Goal: Information Seeking & Learning: Learn about a topic

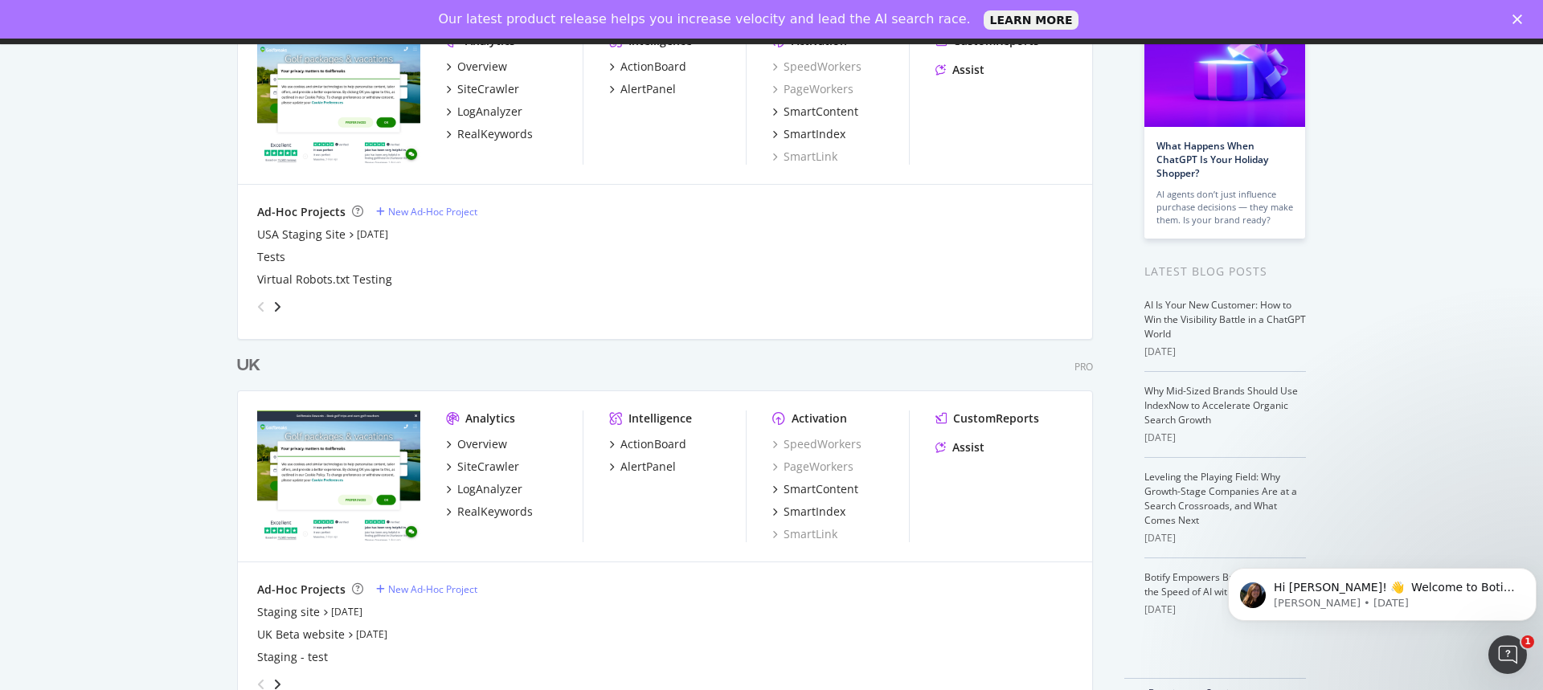
scroll to position [192, 0]
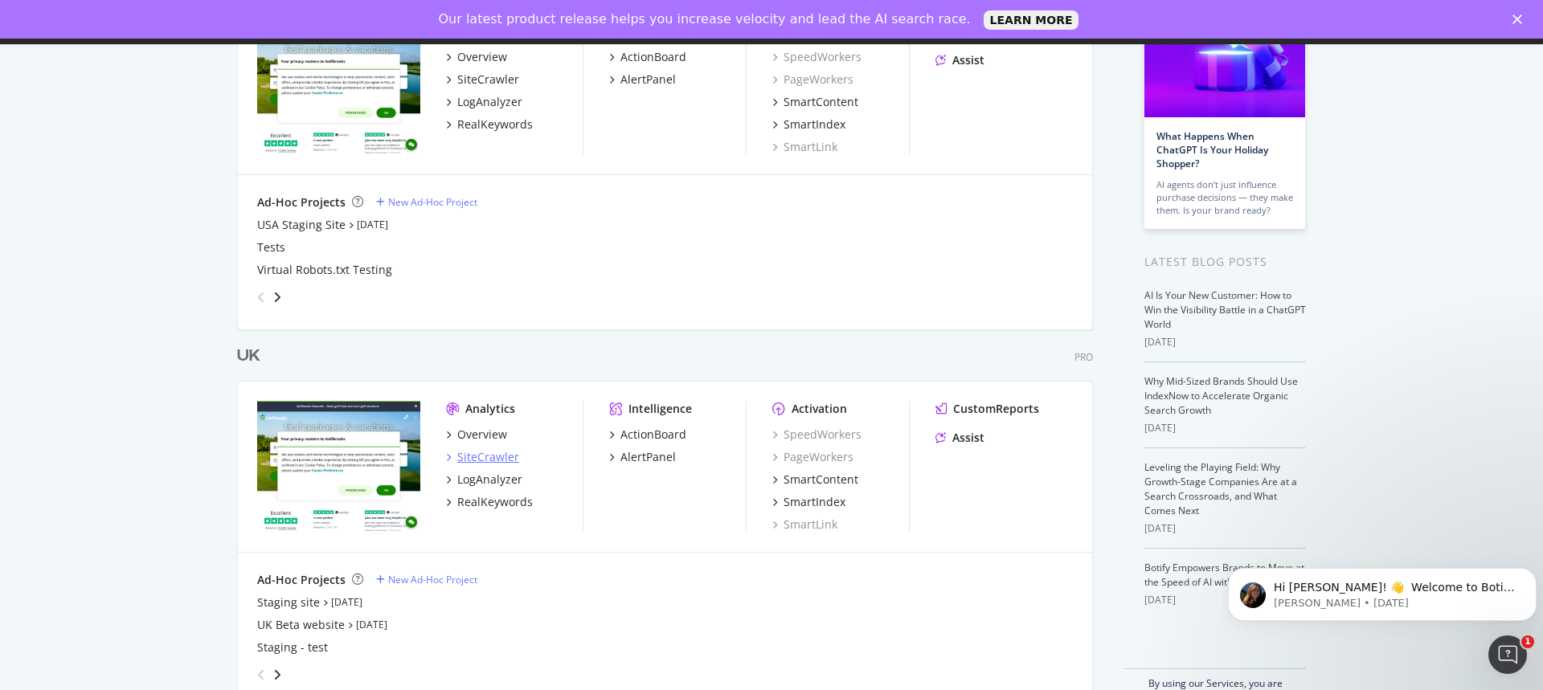
click at [493, 454] on div "SiteCrawler" at bounding box center [488, 457] width 62 height 16
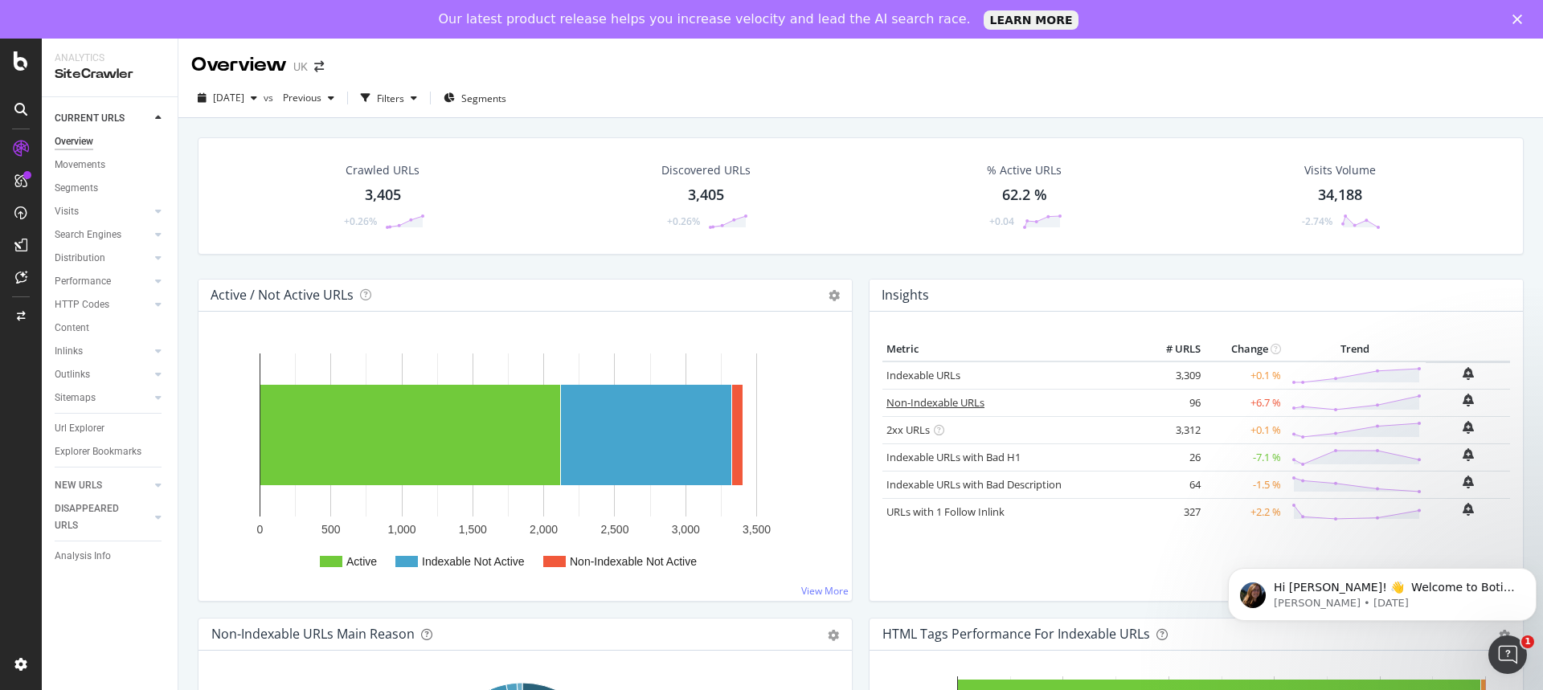
click at [940, 404] on link "Non-Indexable URLs" at bounding box center [936, 402] width 98 height 14
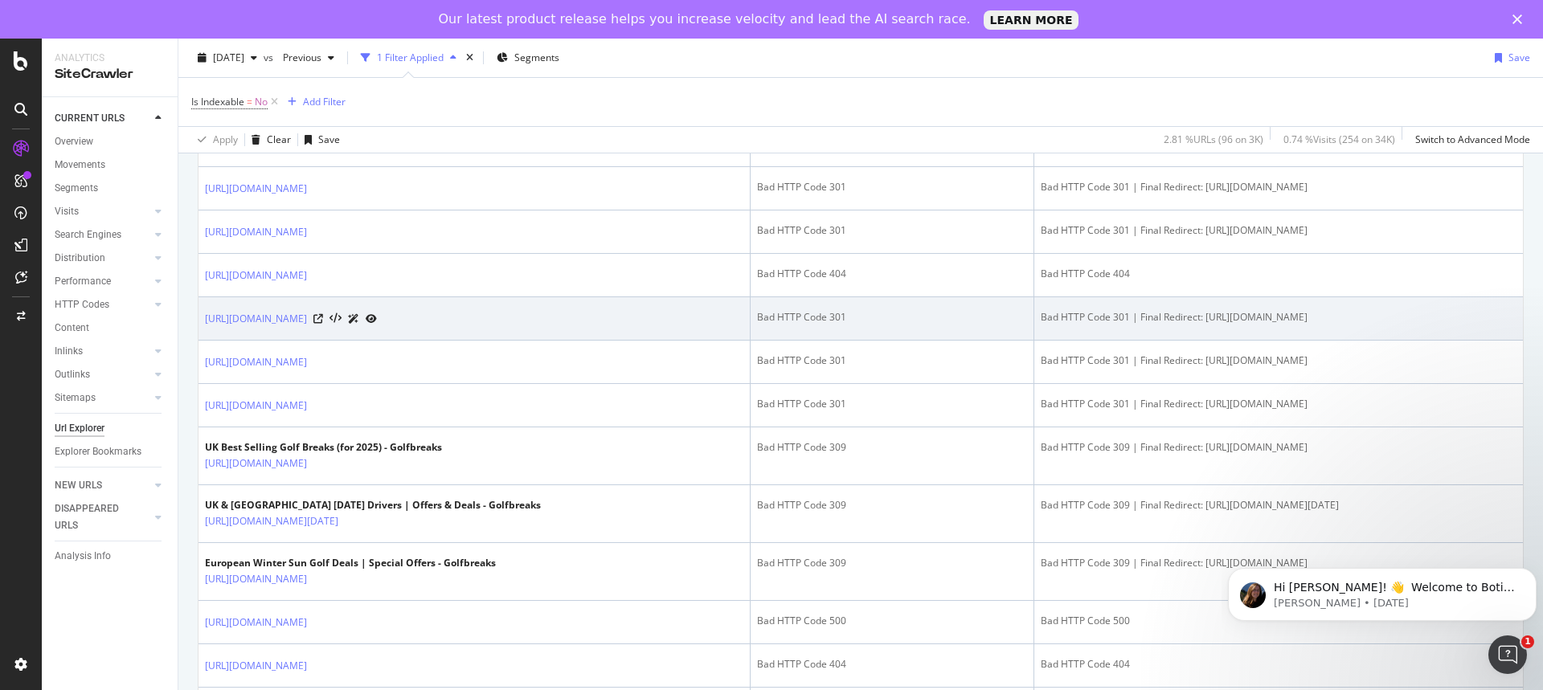
scroll to position [643, 0]
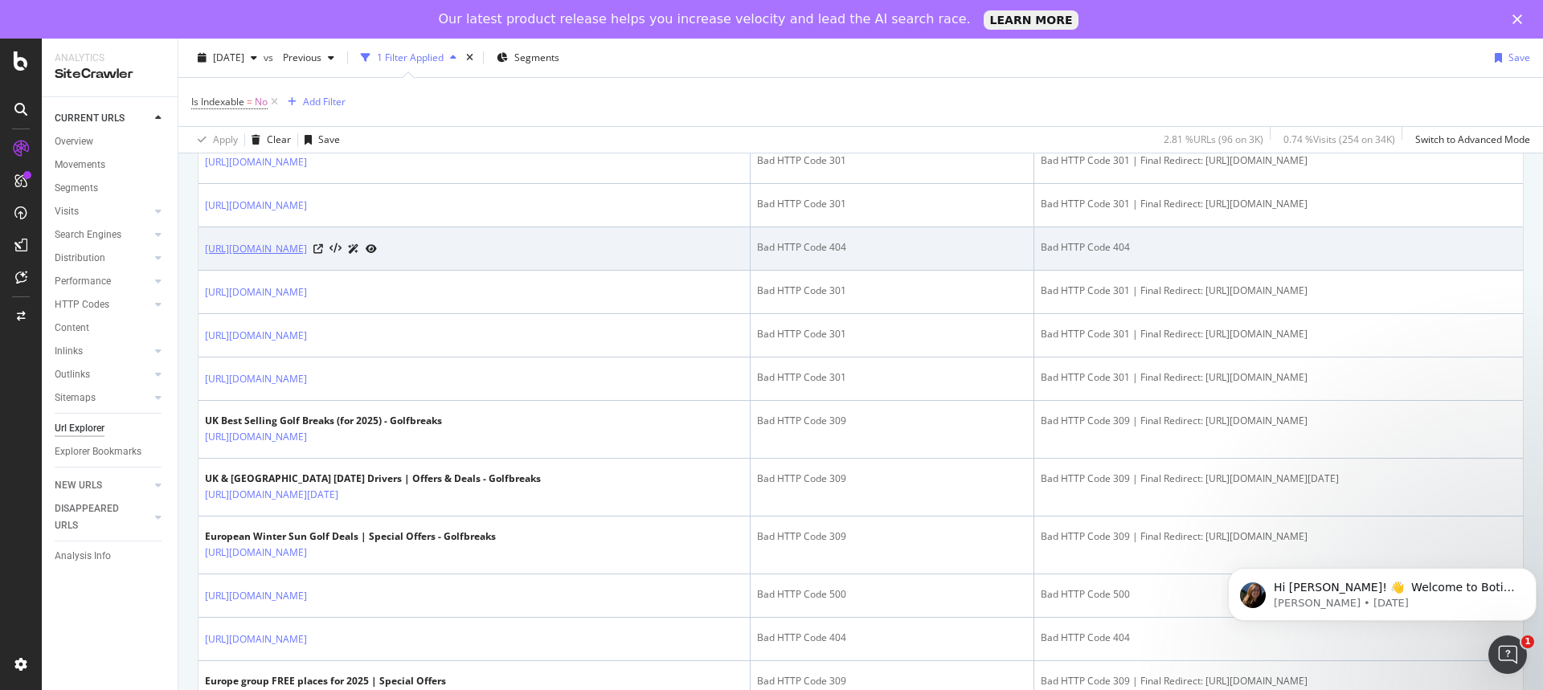
click at [307, 257] on link "https://www.golfbreaks.com/en-gb/inspiration/articles/best-golf-courses-spain/e…" at bounding box center [256, 249] width 102 height 16
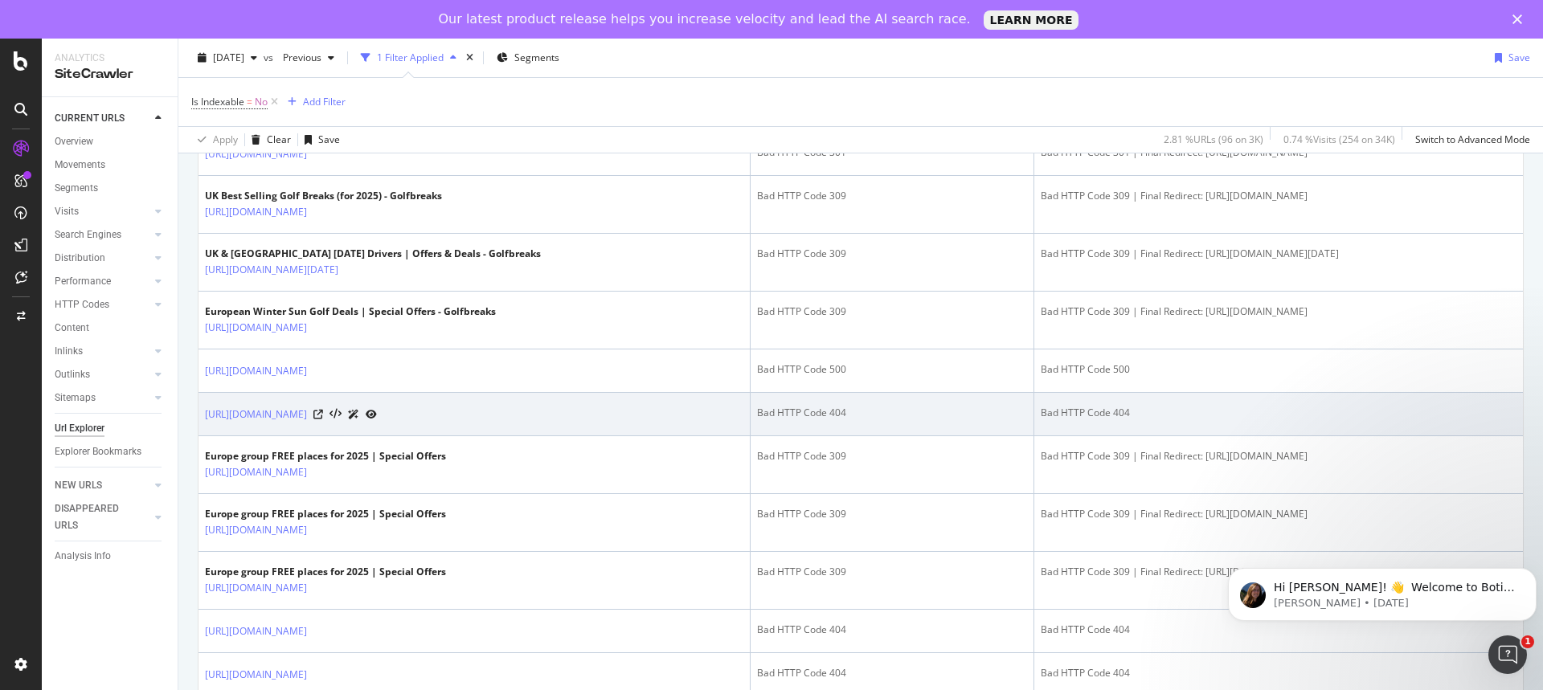
scroll to position [884, 0]
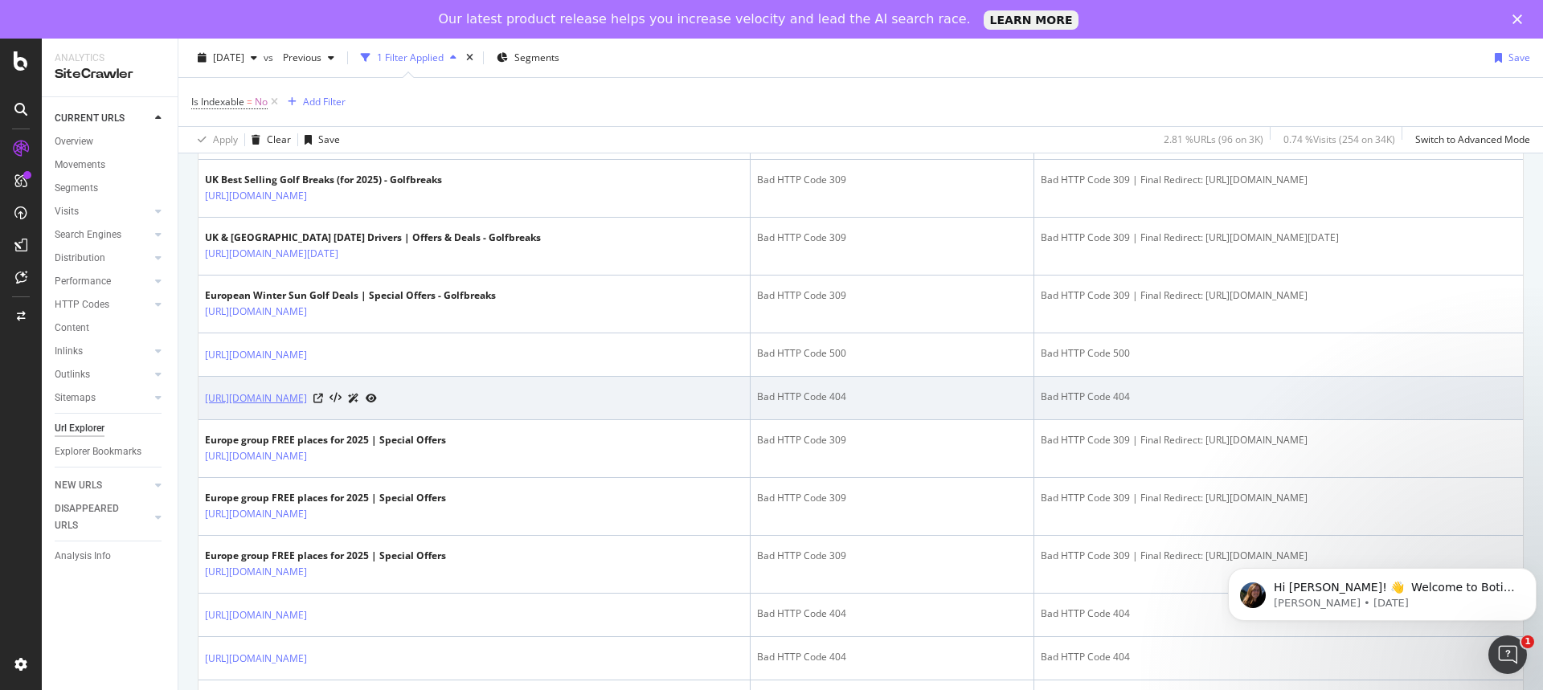
click at [307, 407] on link "https://www.golfbreaks.com/en-gb/holidays/lisbon/dunas-golf/" at bounding box center [256, 399] width 102 height 16
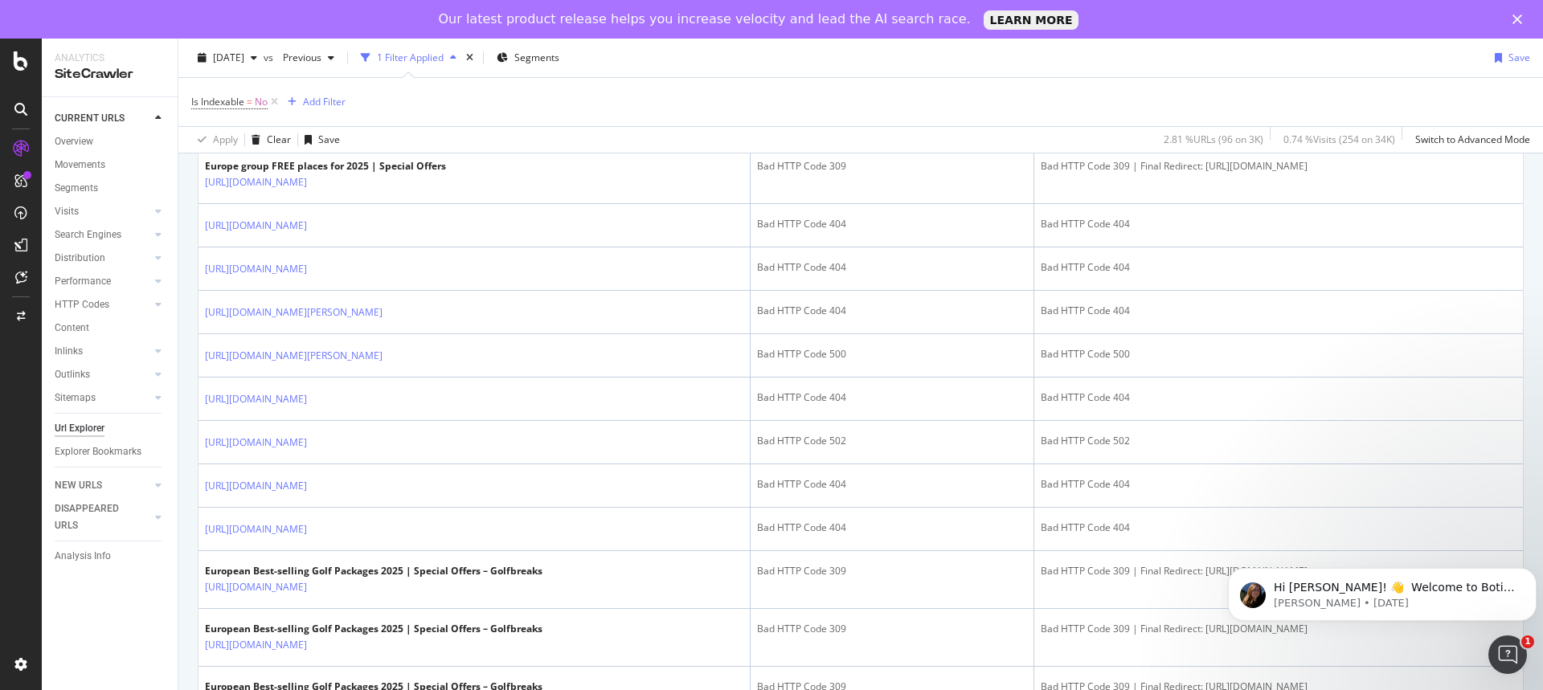
scroll to position [1286, 0]
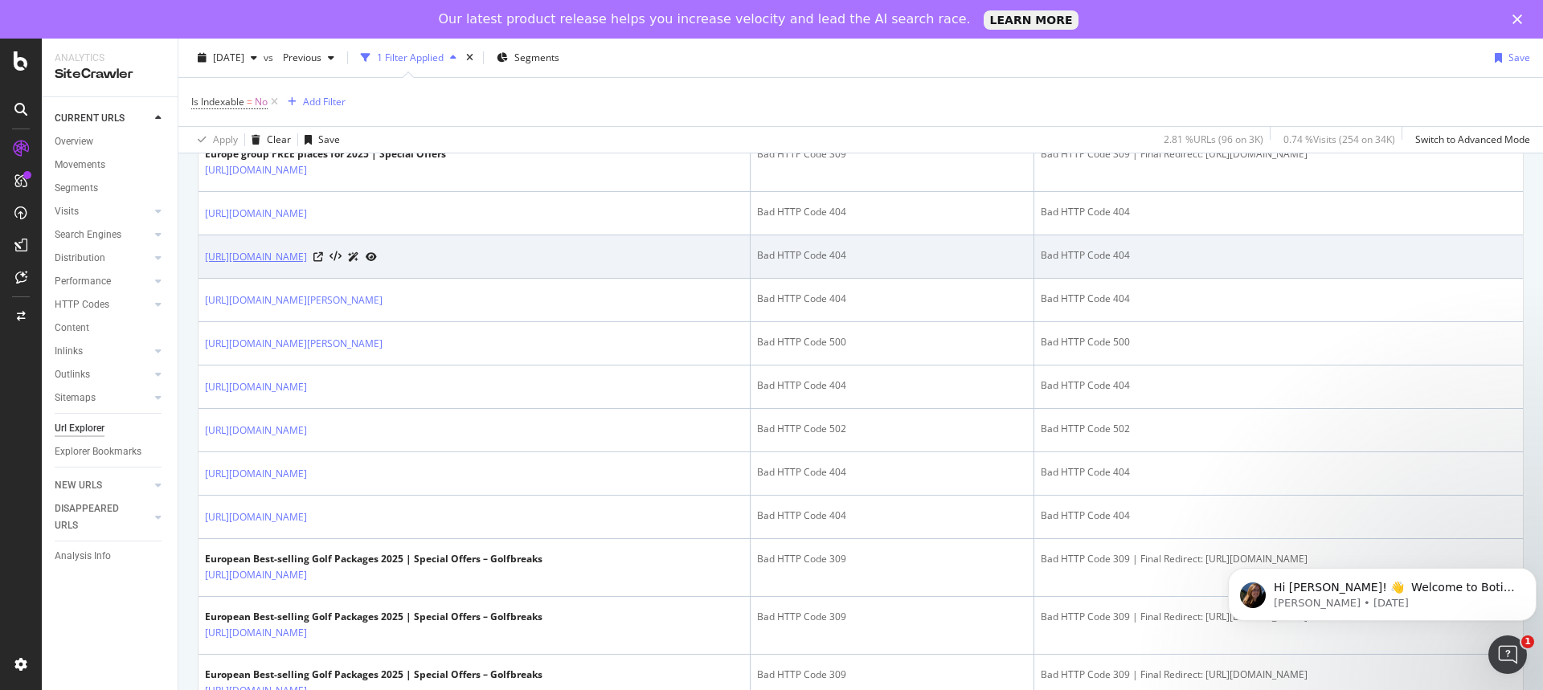
click at [307, 265] on link "[URL][DOMAIN_NAME]" at bounding box center [256, 257] width 102 height 16
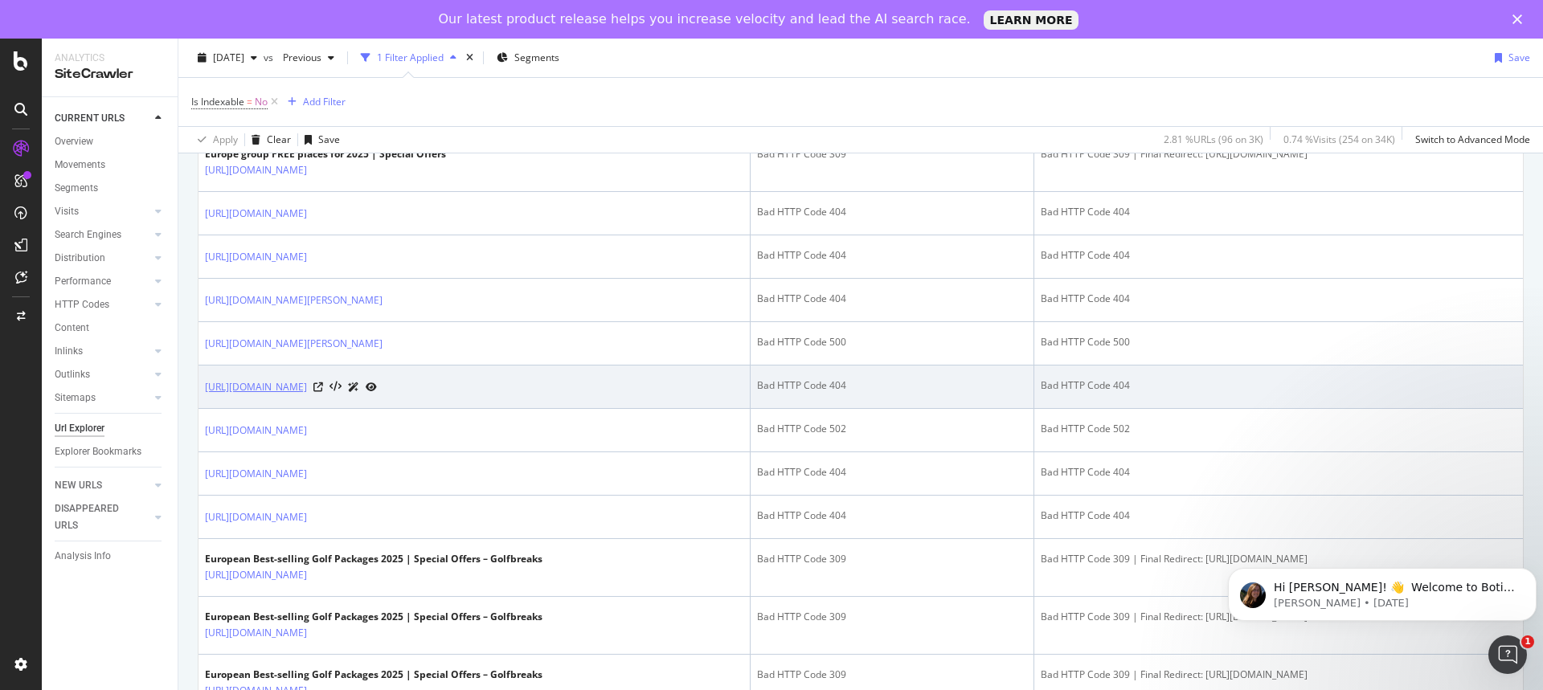
click at [307, 395] on link "https://www.golfbreaks.com/en-gb/partners/womens-golf-day/" at bounding box center [256, 387] width 102 height 16
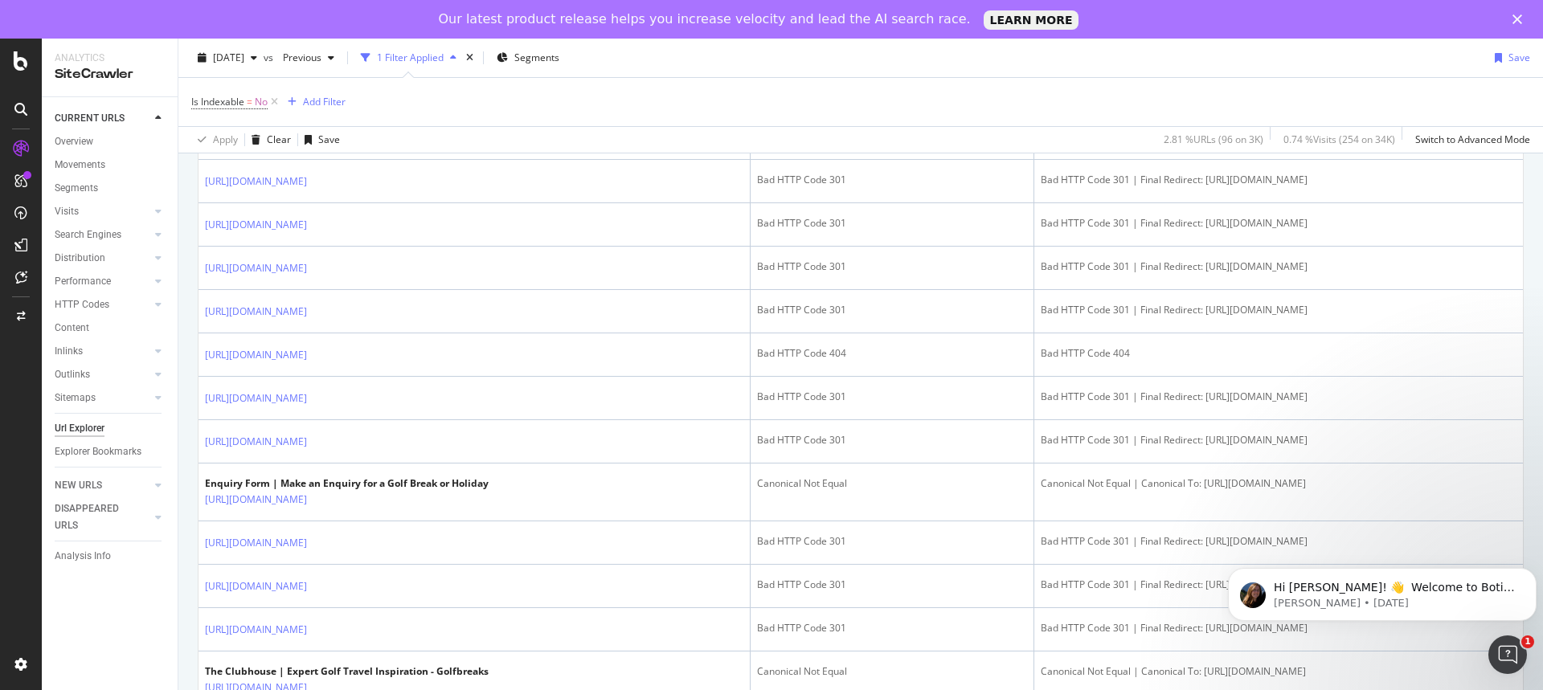
scroll to position [2251, 0]
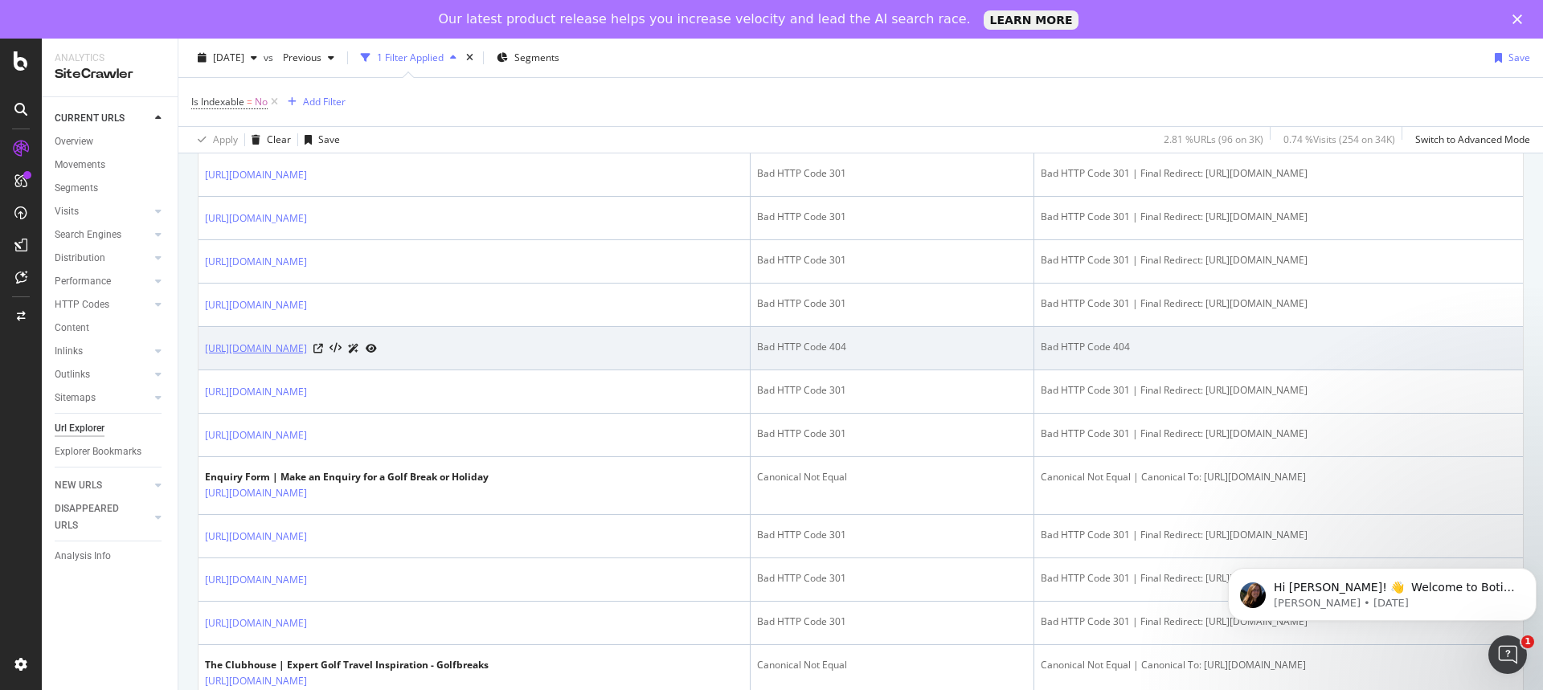
click at [307, 357] on link "[URL][DOMAIN_NAME]" at bounding box center [256, 349] width 102 height 16
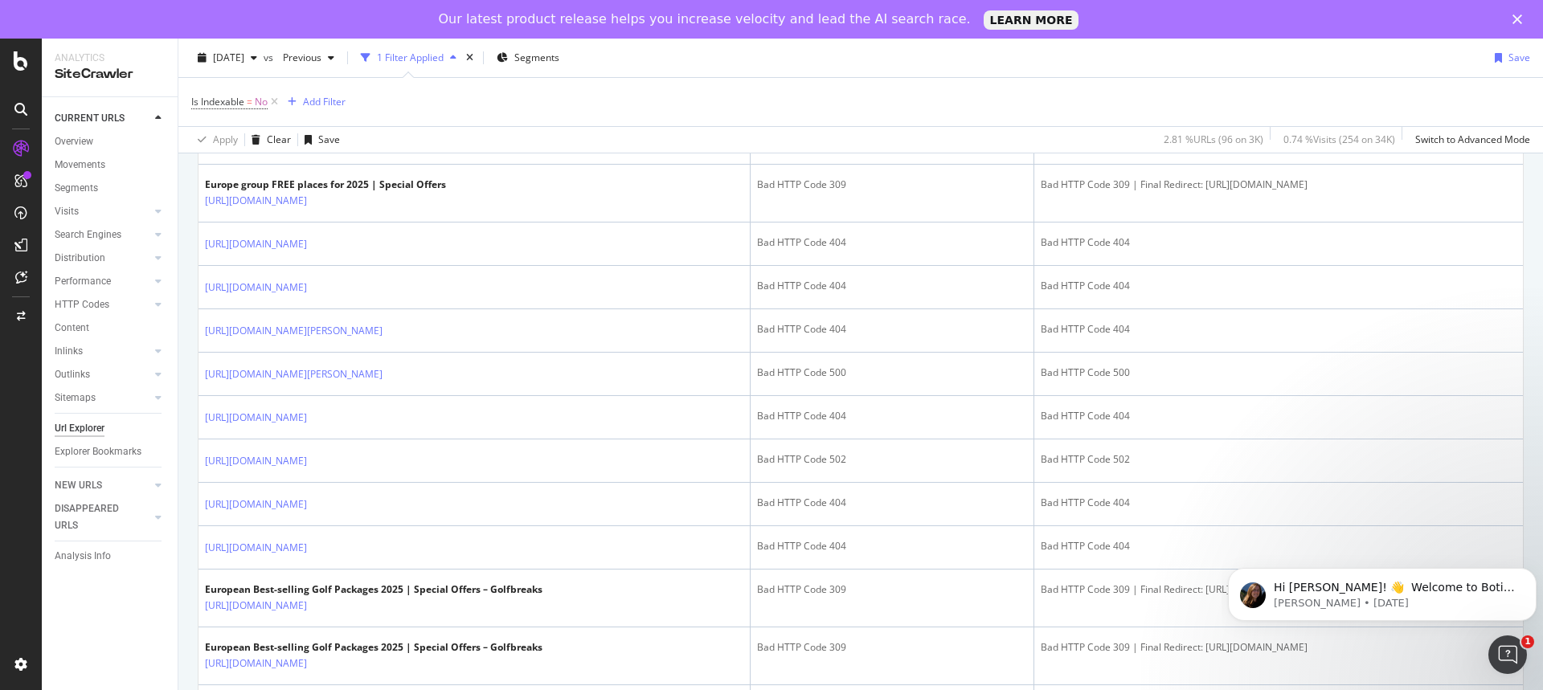
scroll to position [1255, 0]
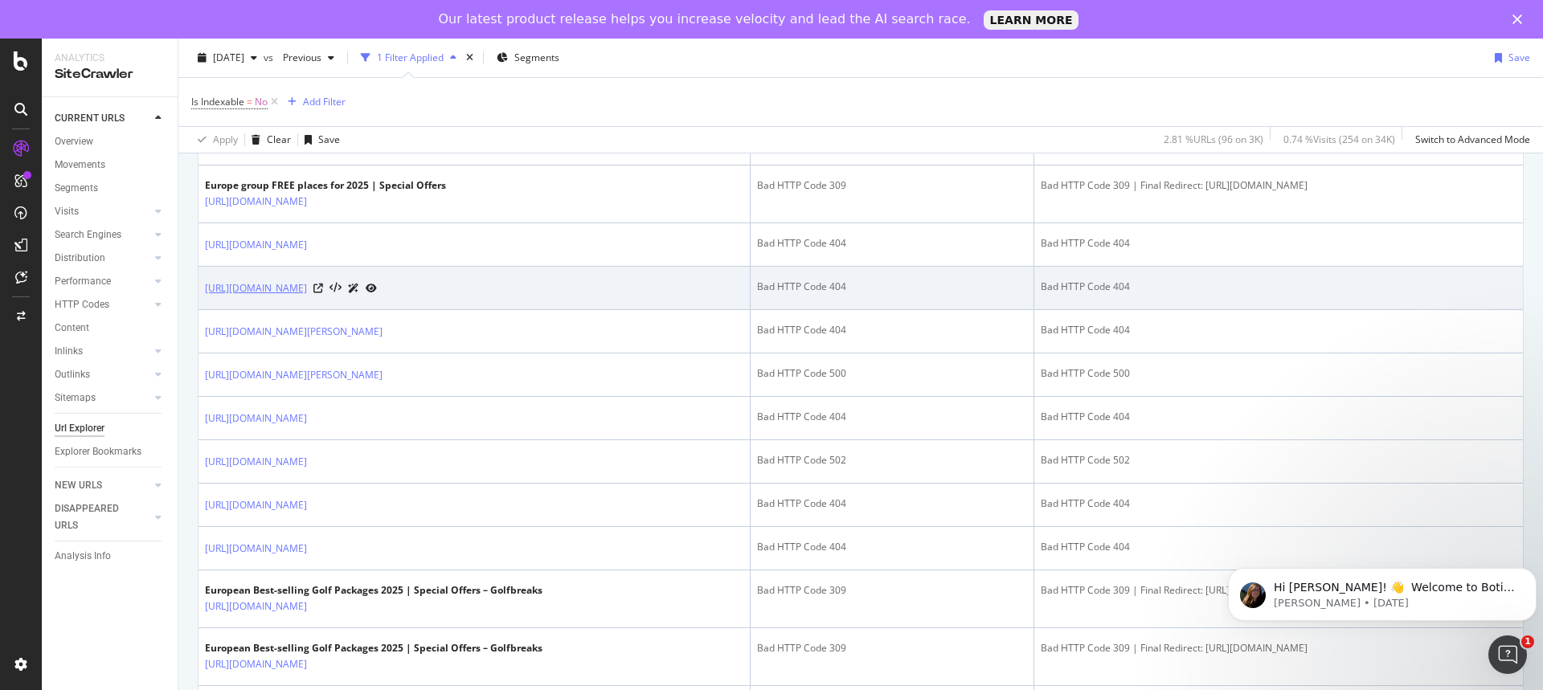
click at [307, 297] on link "https://www.golfbreaks.com/en-gb/holidays/surrey/5806---west-sussex-golf-club/" at bounding box center [256, 289] width 102 height 16
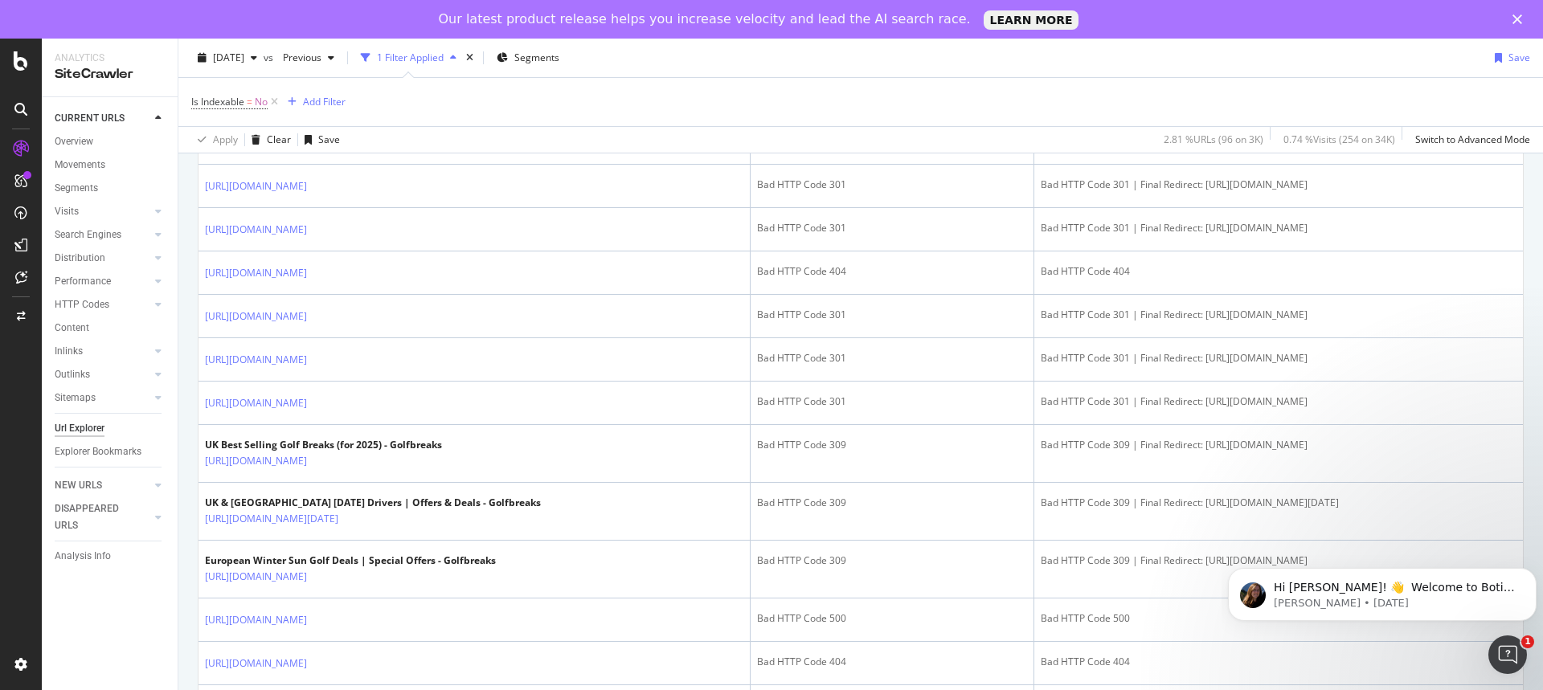
scroll to position [612, 0]
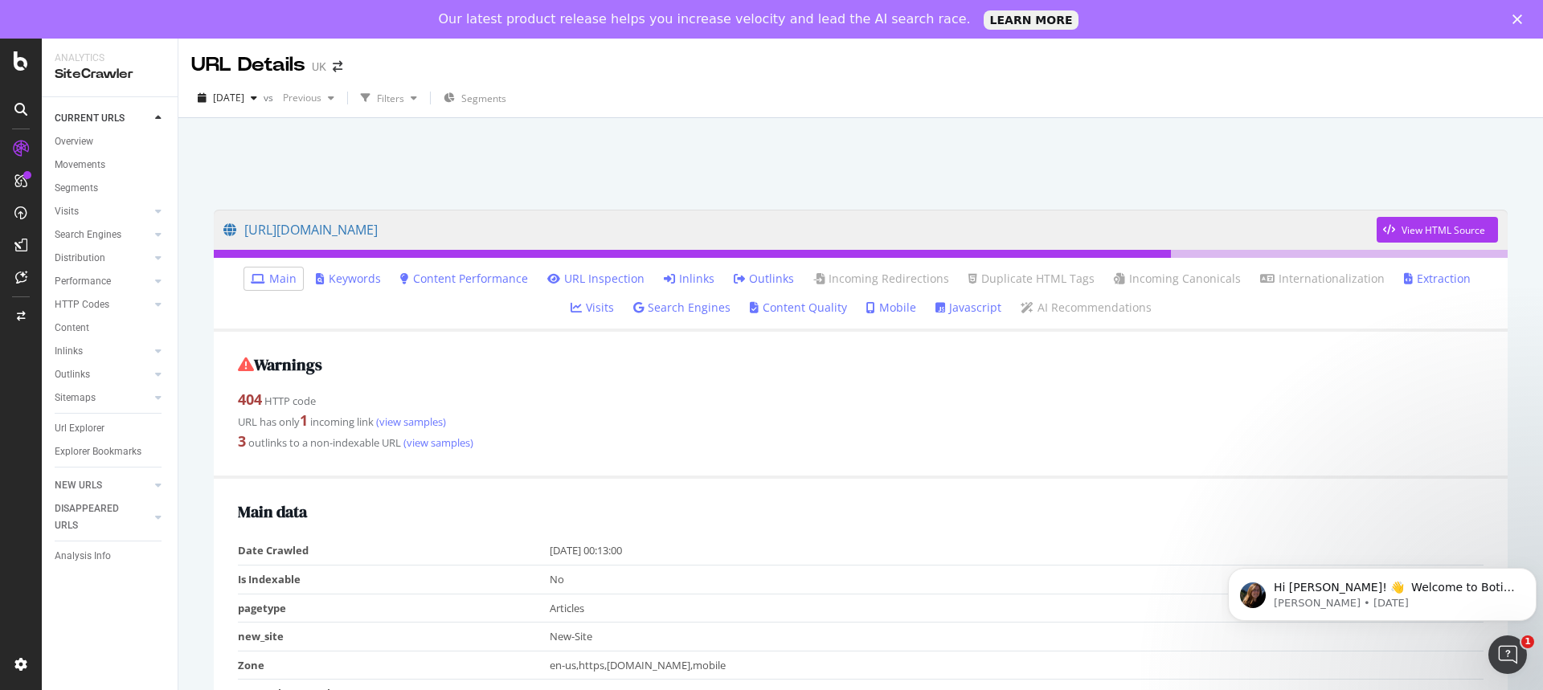
click at [657, 268] on li "Inlinks" at bounding box center [688, 279] width 63 height 23
click at [657, 270] on li "Inlinks" at bounding box center [688, 279] width 63 height 23
click at [664, 276] on link "Inlinks" at bounding box center [689, 279] width 51 height 16
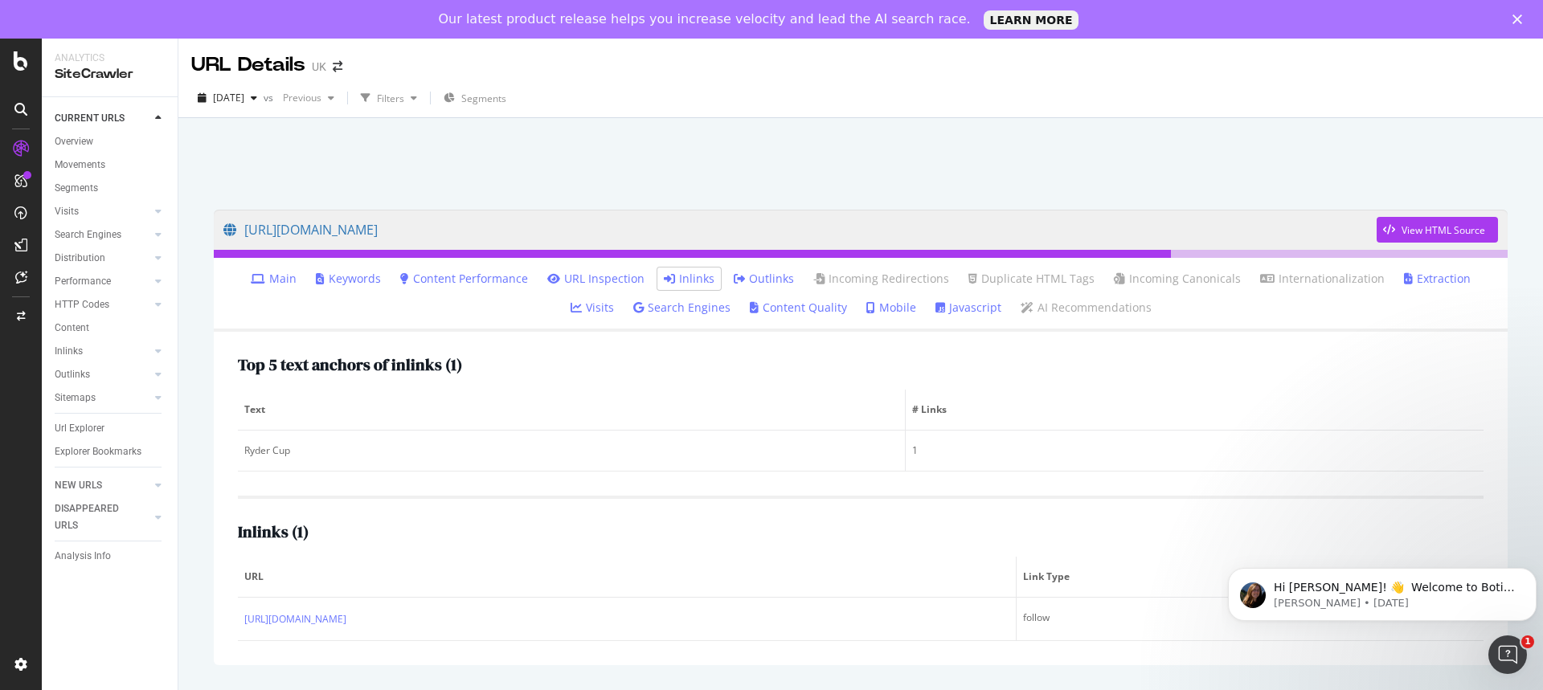
scroll to position [9, 0]
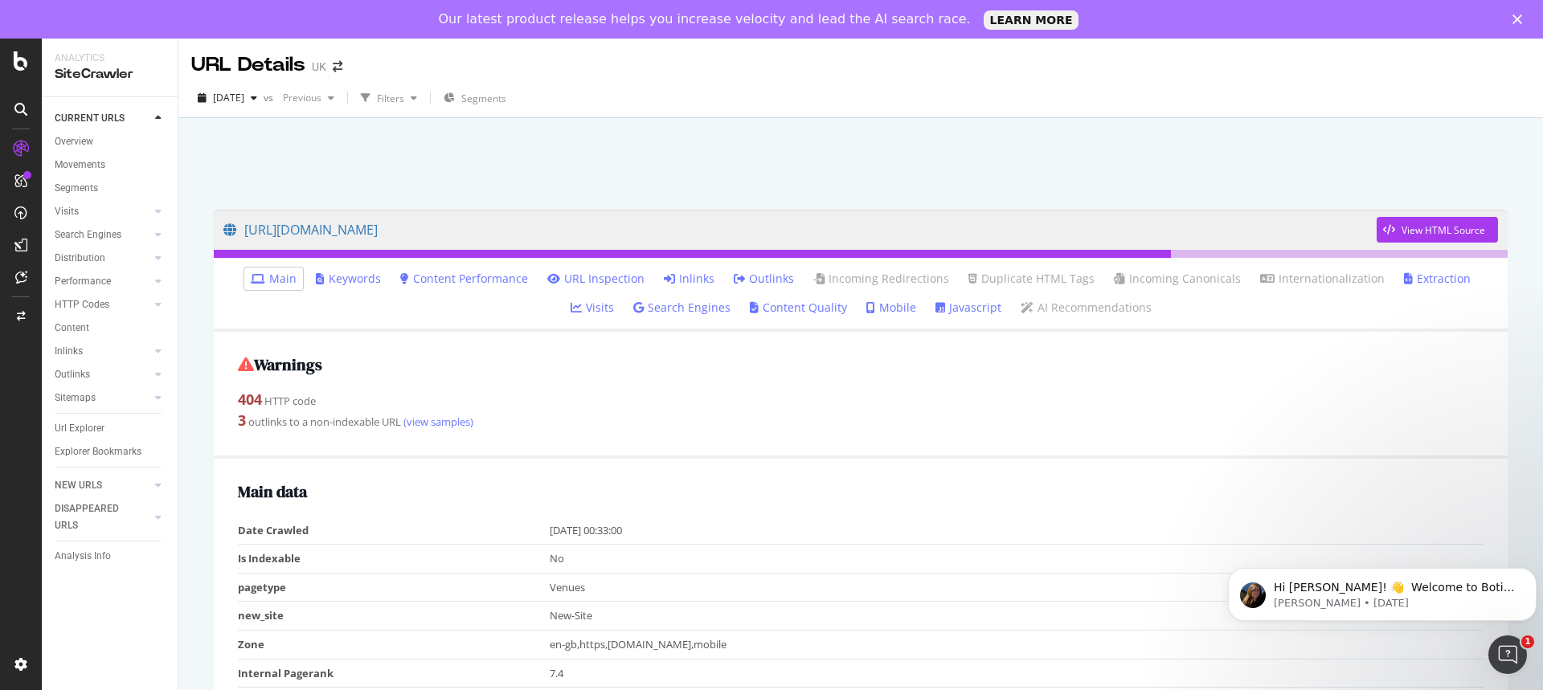
click at [669, 278] on link "Inlinks" at bounding box center [689, 279] width 51 height 16
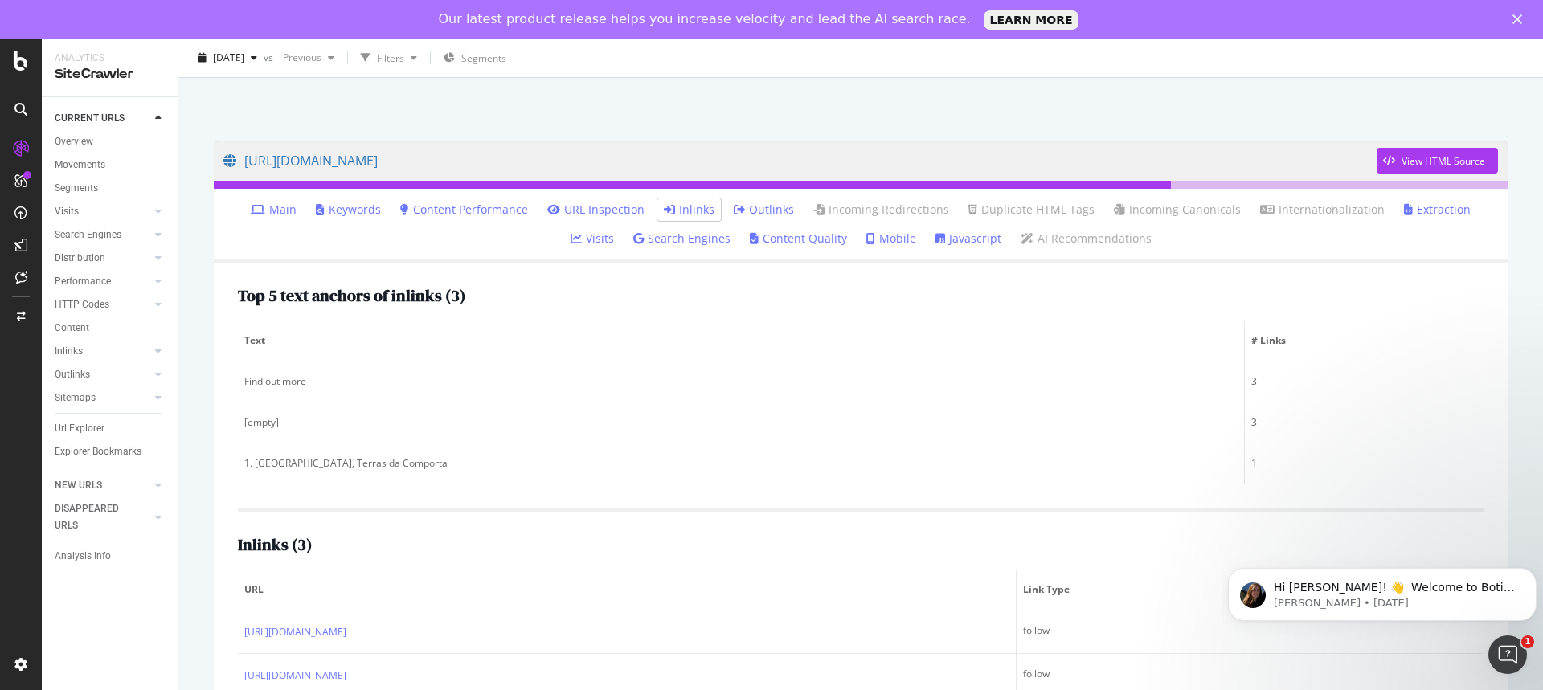
scroll to position [121, 0]
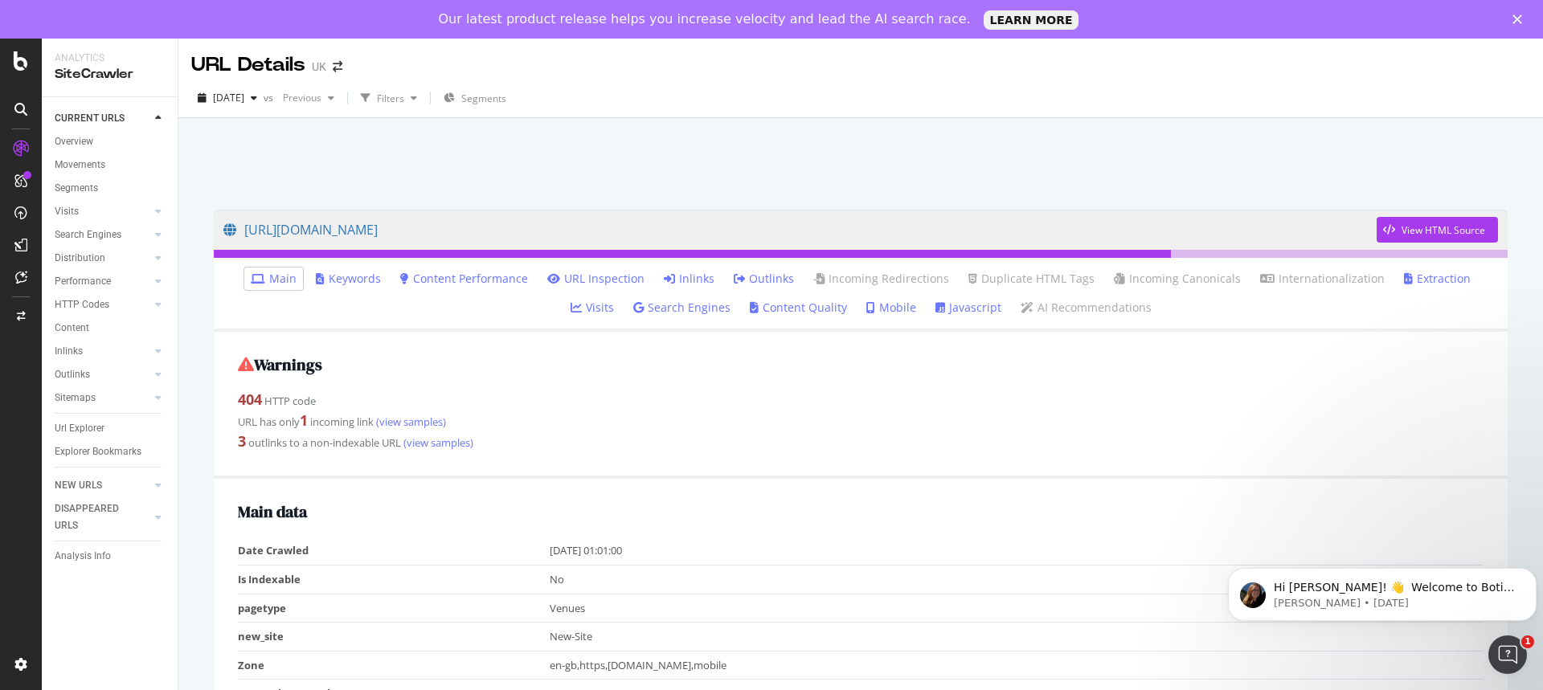
click at [664, 276] on link "Inlinks" at bounding box center [689, 279] width 51 height 16
click at [657, 269] on li "Inlinks" at bounding box center [688, 279] width 63 height 23
click at [664, 274] on link "Inlinks" at bounding box center [689, 279] width 51 height 16
